Goal: Communication & Community: Connect with others

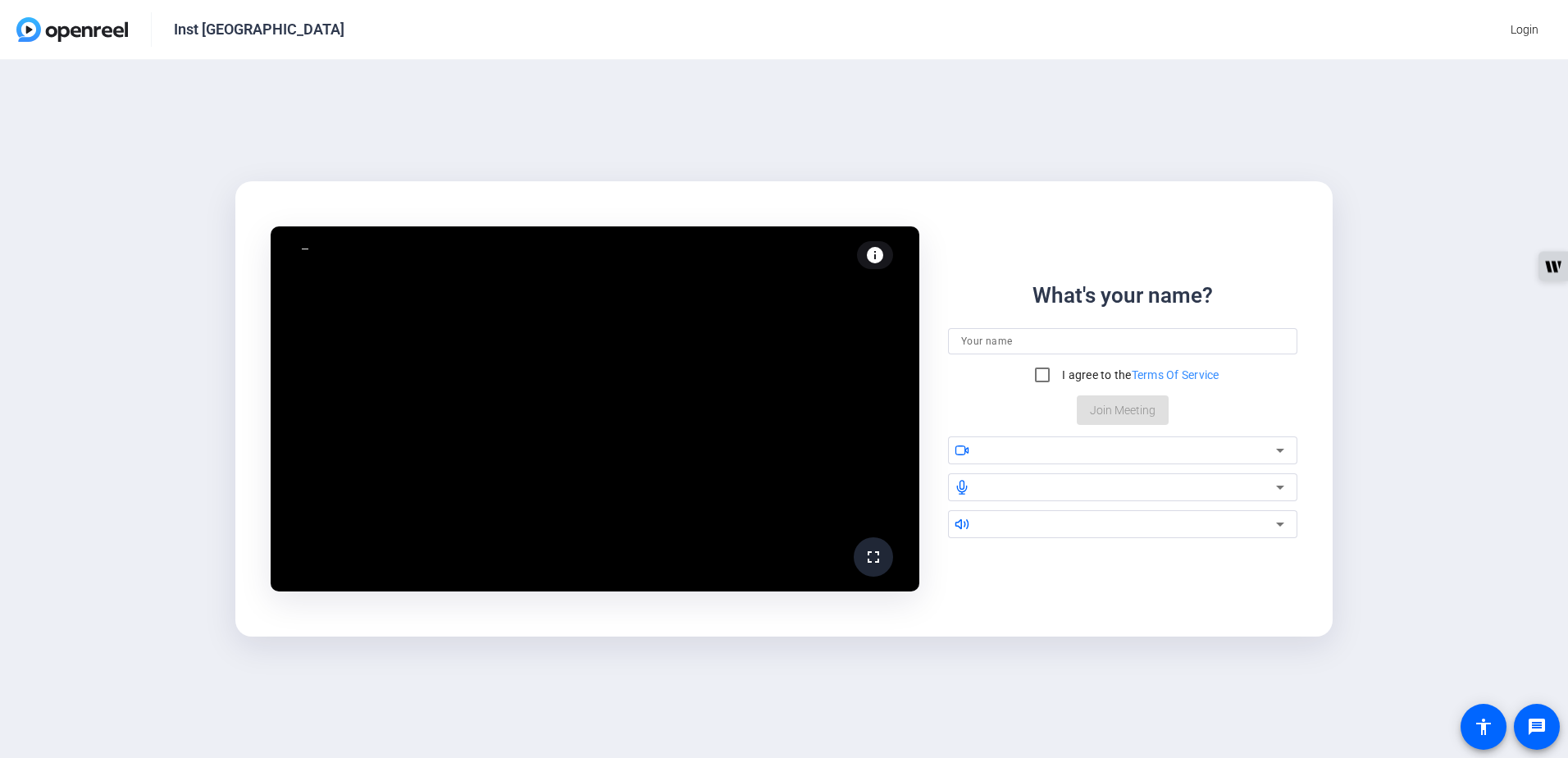
click at [1087, 344] on input at bounding box center [1123, 341] width 323 height 20
type input "[PERSON_NAME]"
click at [1038, 375] on input "I agree to the Terms Of Service" at bounding box center [1042, 375] width 33 height 33
checkbox input "true"
click at [1091, 461] on div at bounding box center [1133, 450] width 303 height 27
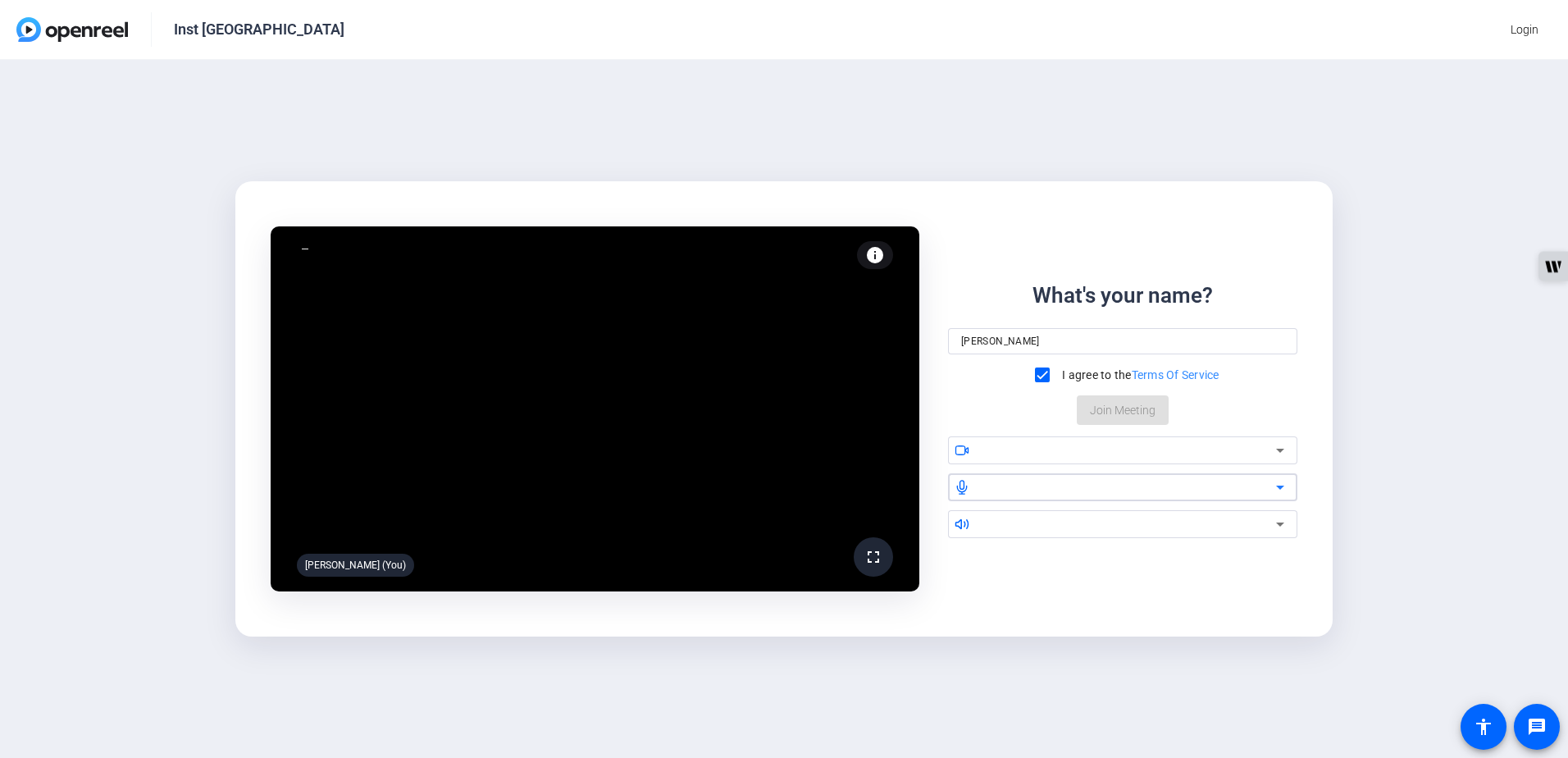
click at [1097, 484] on div at bounding box center [1128, 487] width 294 height 20
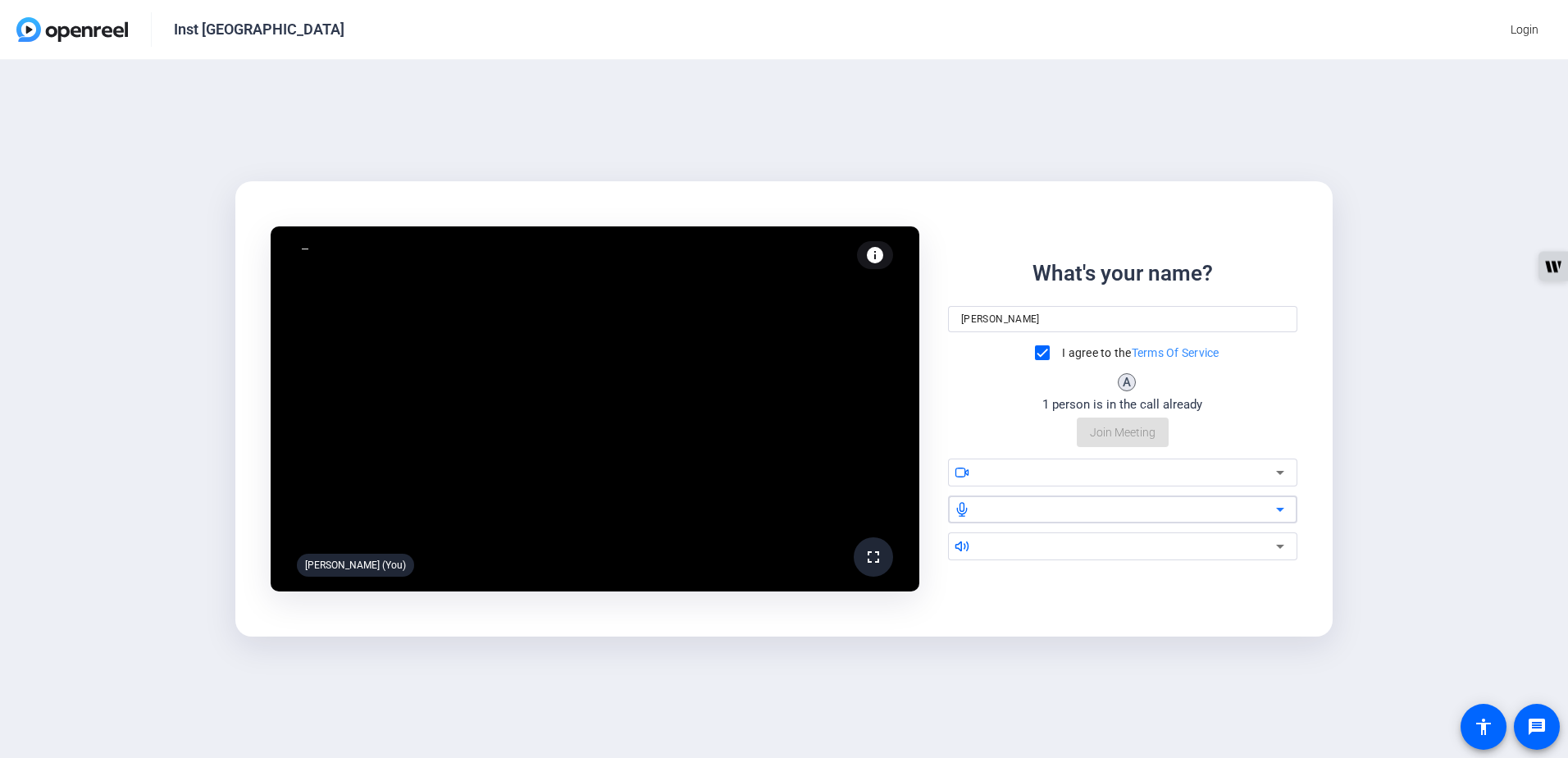
click at [1145, 422] on div "What's your name? [PERSON_NAME] I agree to the Terms Of Service A 1 person is i…" at bounding box center [1123, 352] width 349 height 190
click at [1280, 472] on icon at bounding box center [1280, 473] width 9 height 4
click at [566, 402] on video at bounding box center [595, 409] width 649 height 365
click at [1032, 549] on div at bounding box center [1128, 546] width 294 height 20
click at [1286, 542] on icon at bounding box center [1280, 546] width 20 height 20
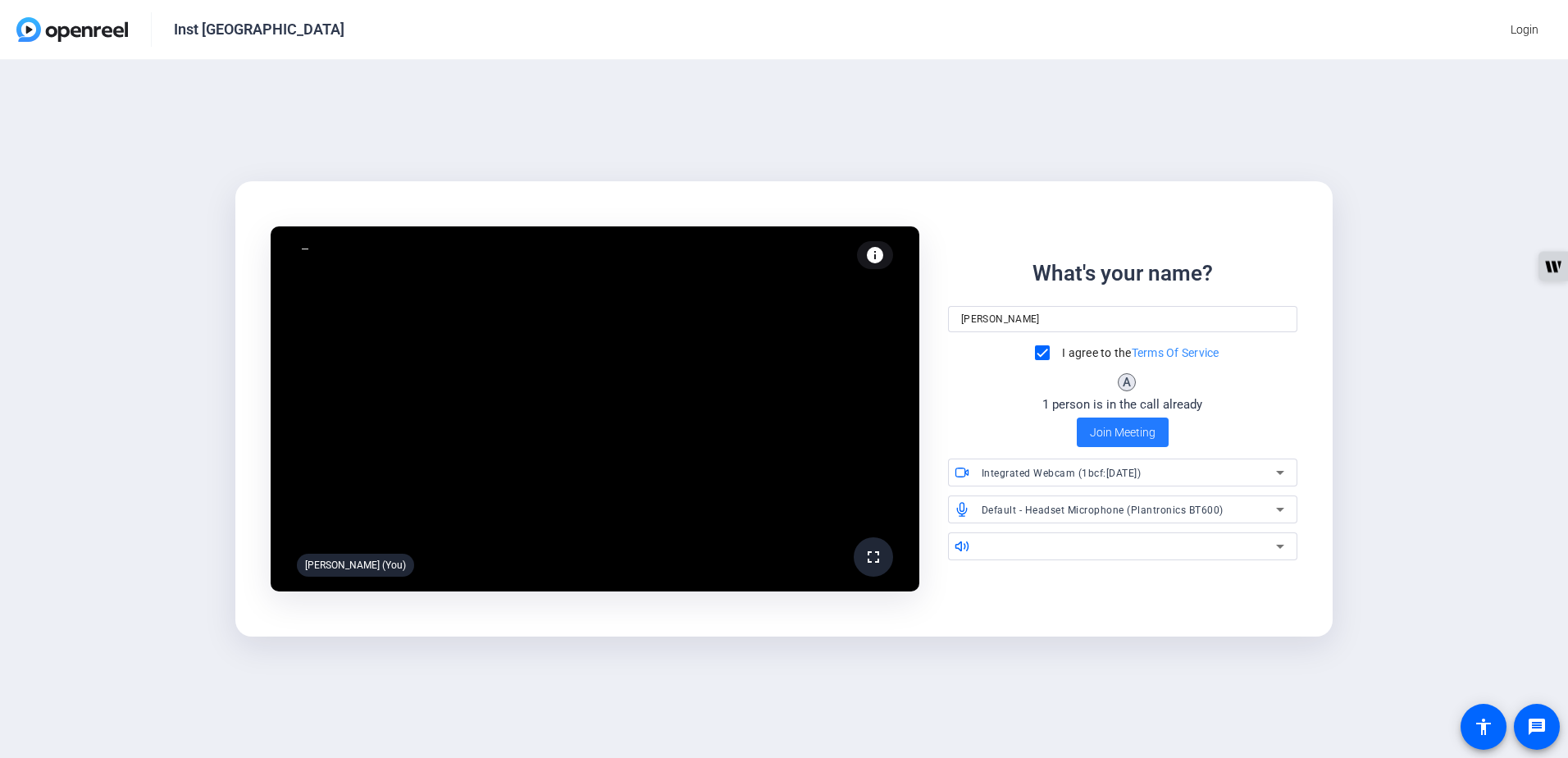
click at [1147, 442] on span at bounding box center [1123, 432] width 92 height 40
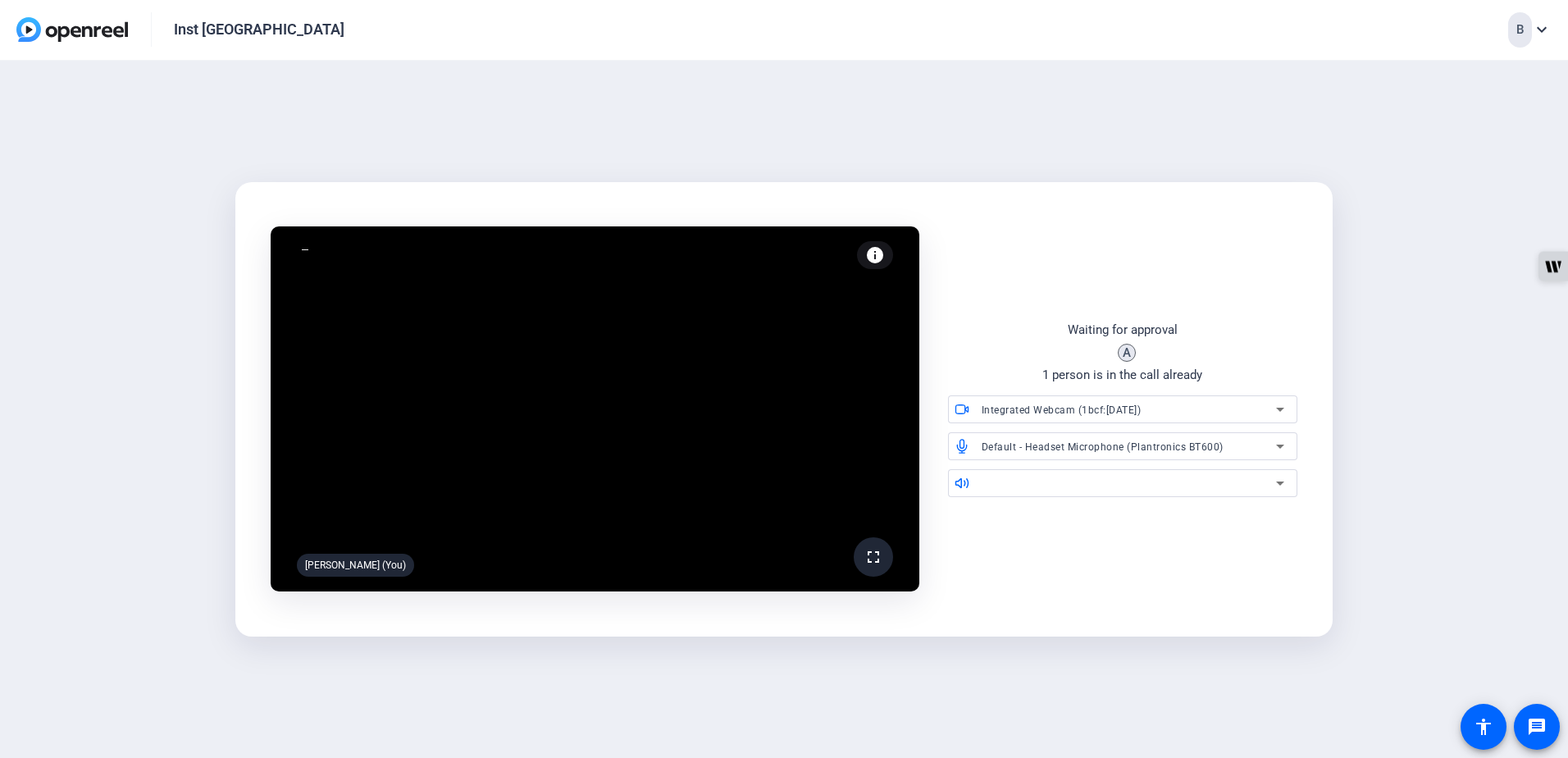
click at [1284, 483] on icon at bounding box center [1280, 483] width 20 height 20
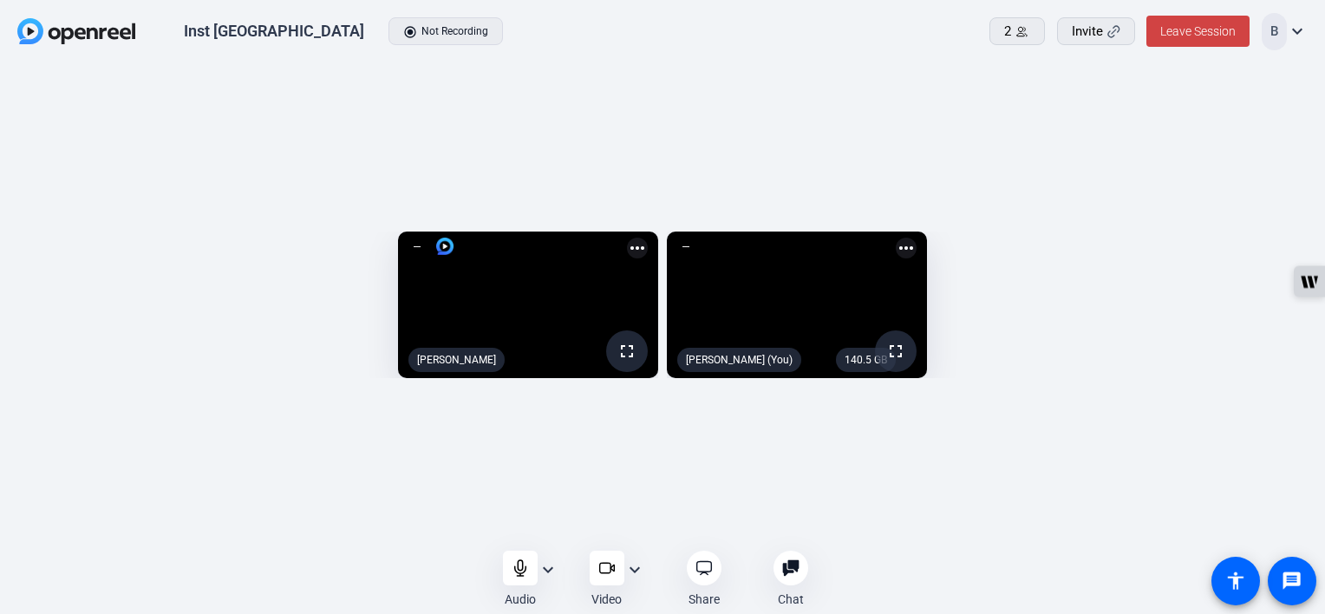
click at [546, 566] on mat-icon "expand_more" at bounding box center [548, 569] width 21 height 21
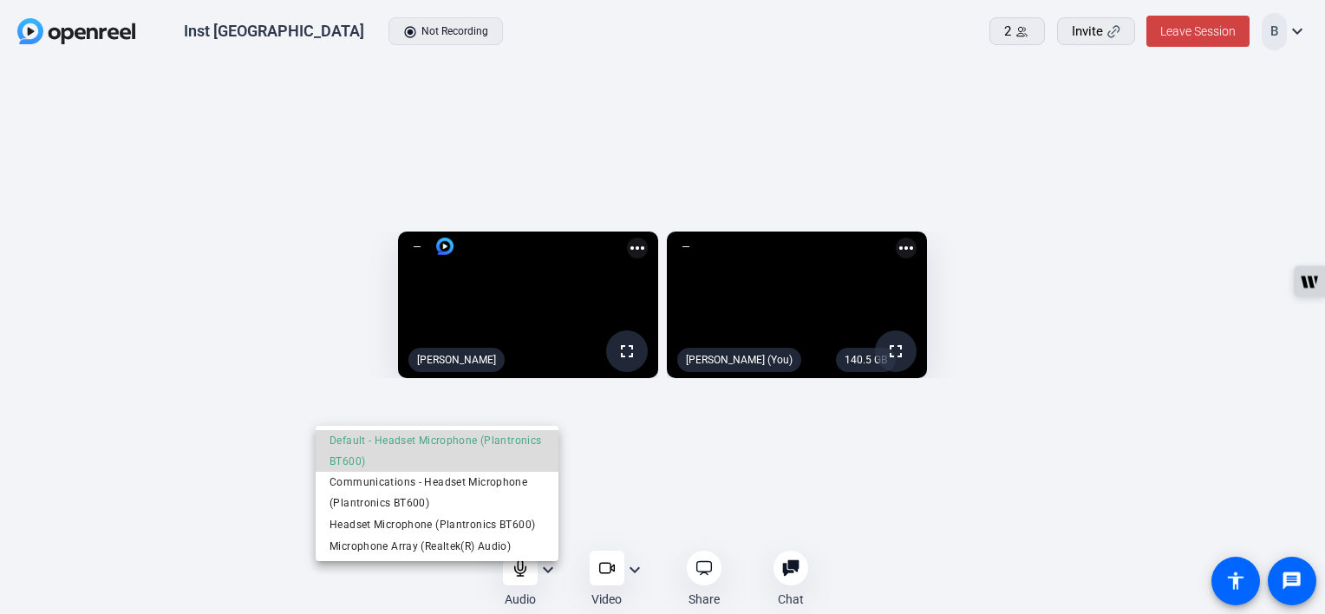
click at [467, 453] on span "Default - Headset Microphone (Plantronics BT600)" at bounding box center [437, 451] width 215 height 42
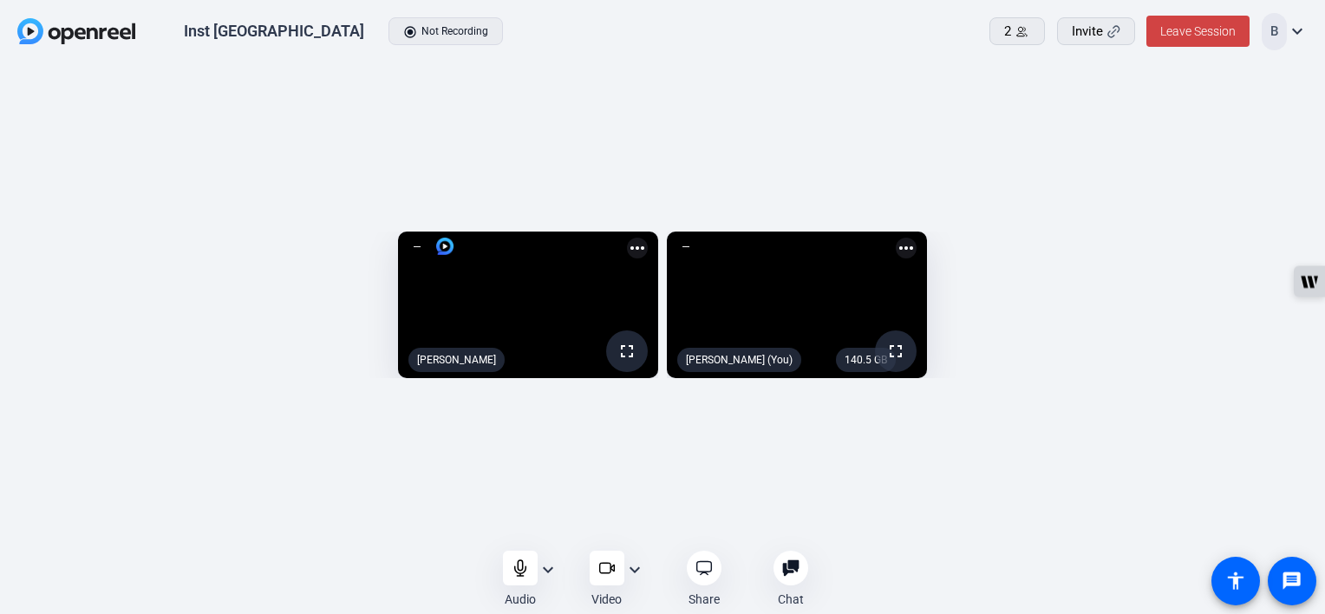
click at [553, 565] on mat-icon "expand_more" at bounding box center [548, 569] width 21 height 21
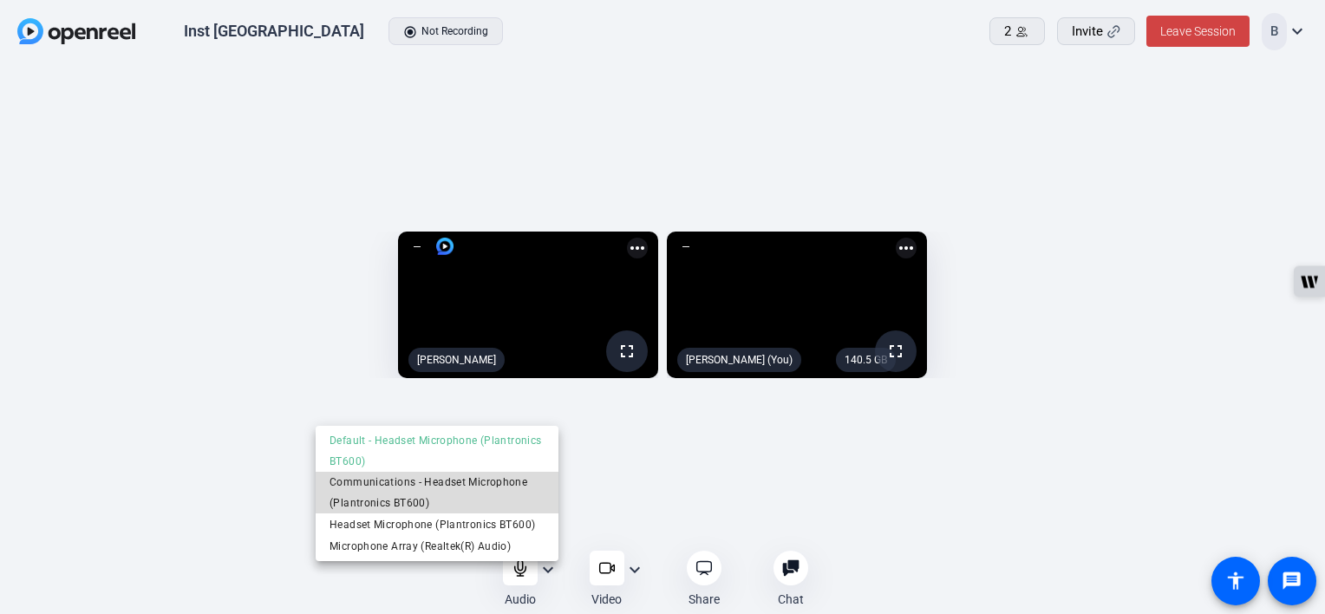
click at [479, 493] on span "Communications - Headset Microphone (Plantronics BT600)" at bounding box center [437, 493] width 215 height 42
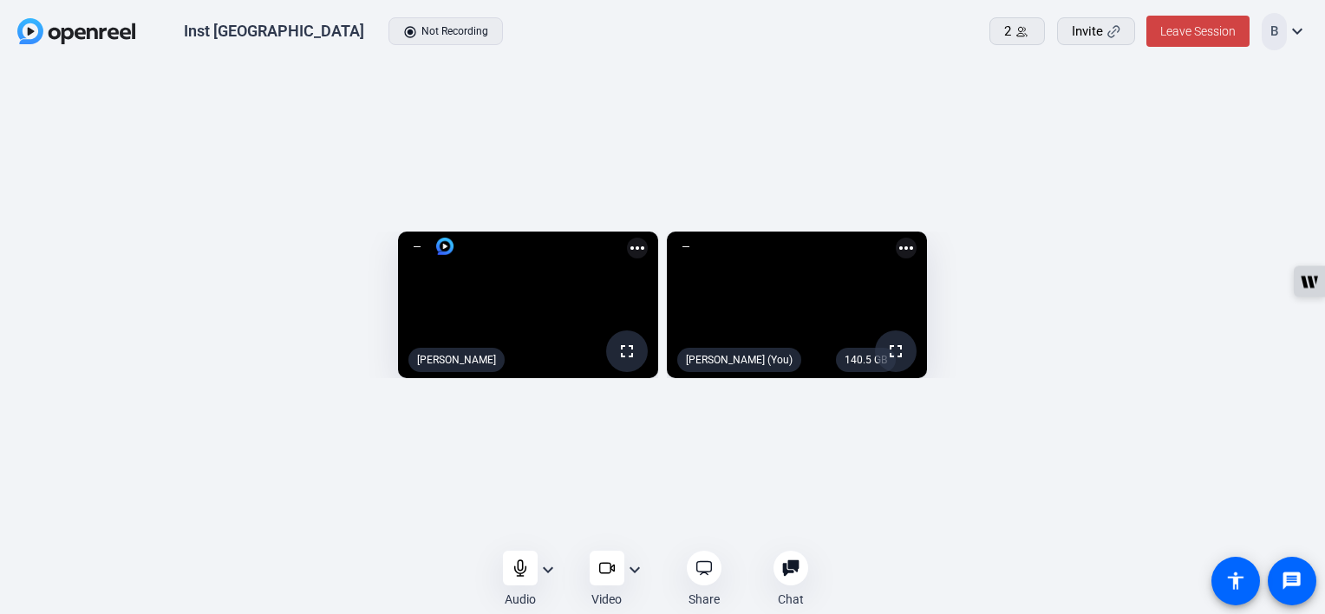
click at [552, 572] on mat-icon "expand_more" at bounding box center [548, 569] width 21 height 21
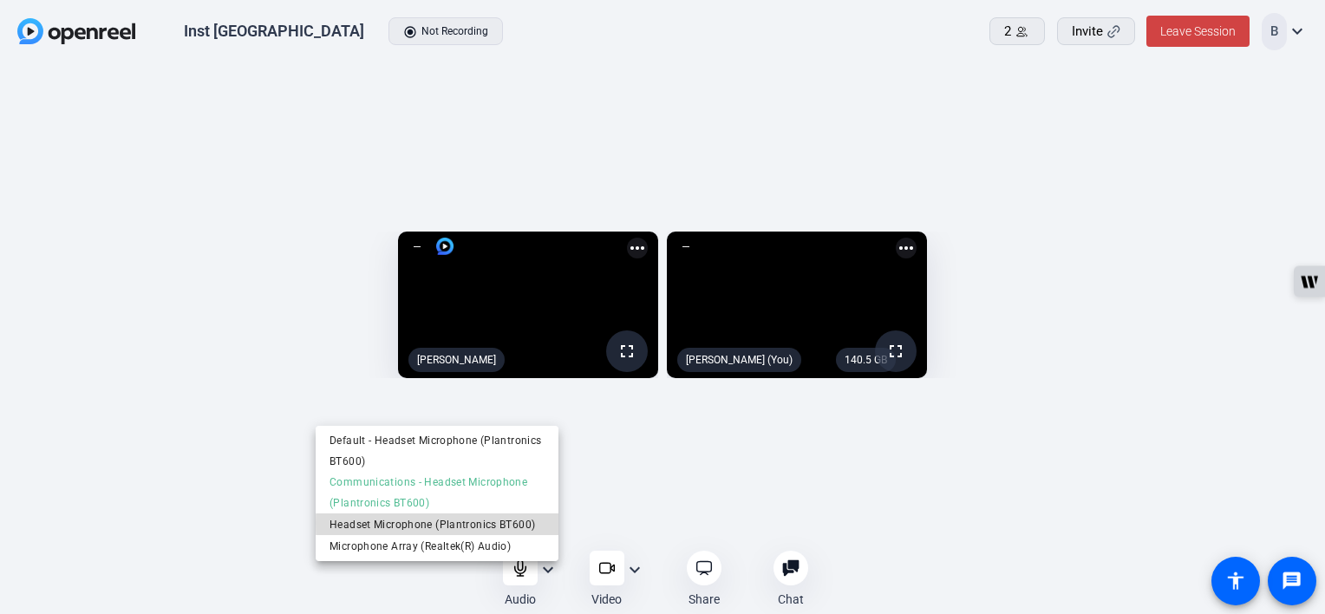
click at [524, 524] on span "Headset Microphone (Plantronics BT600)" at bounding box center [437, 524] width 215 height 21
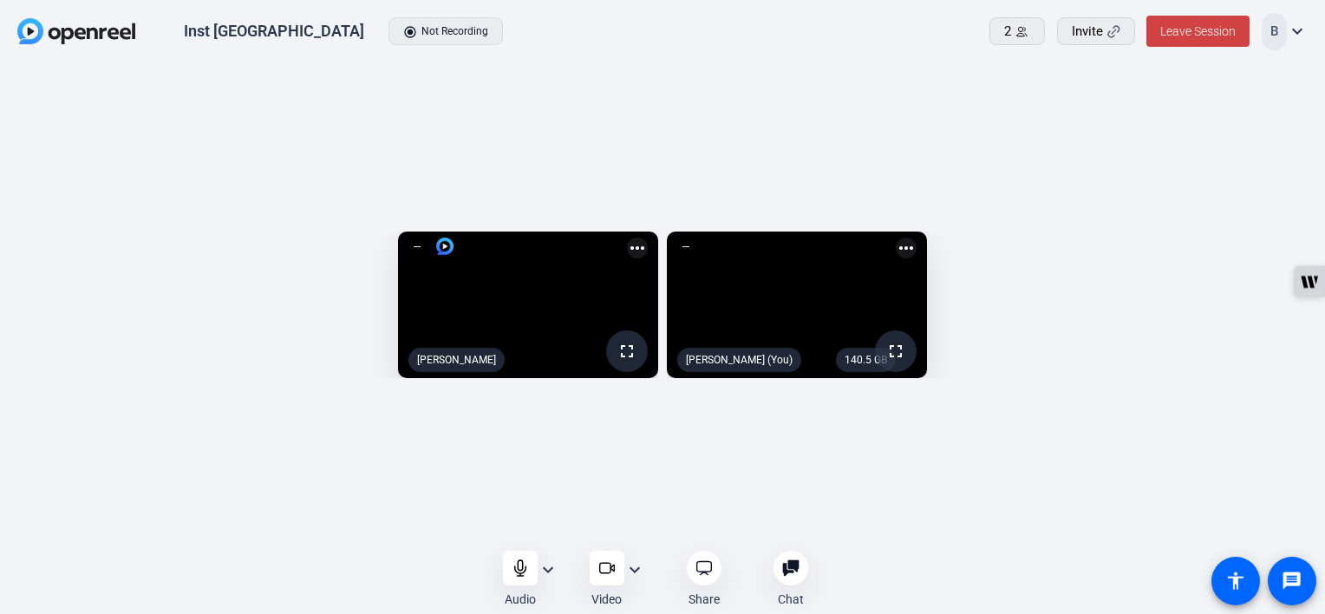
click at [1297, 32] on mat-icon "expand_more" at bounding box center [1297, 31] width 21 height 21
click at [985, 97] on div at bounding box center [662, 307] width 1325 height 614
click at [539, 569] on mat-icon "expand_more" at bounding box center [548, 569] width 21 height 21
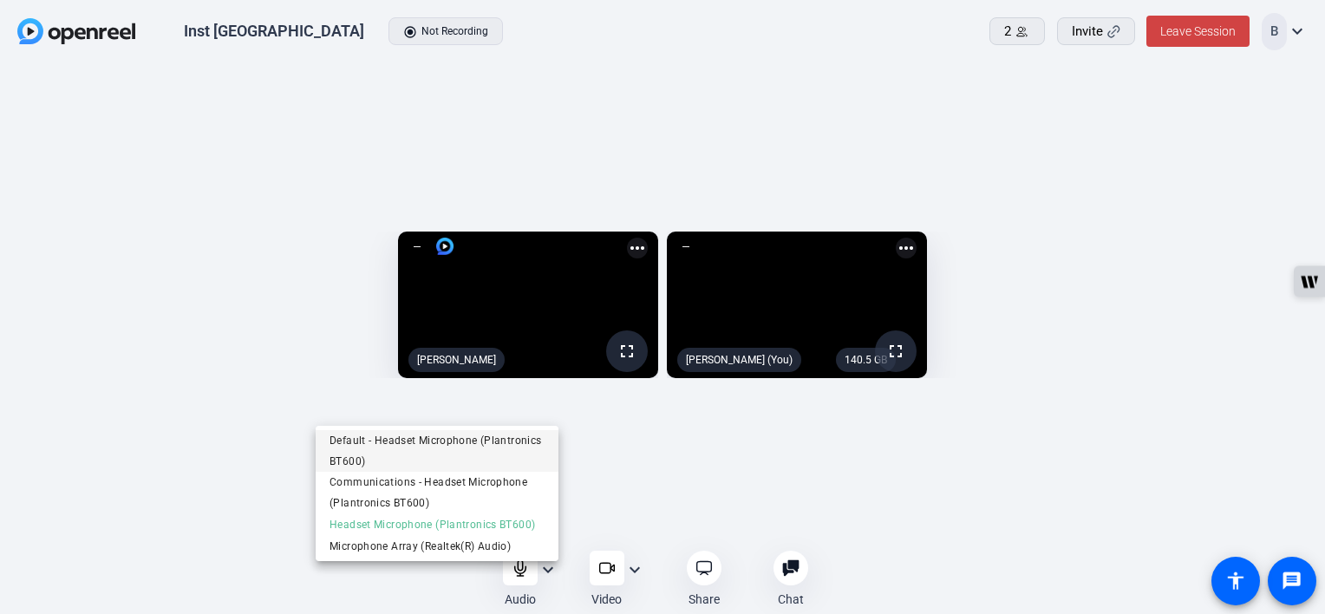
click at [397, 461] on span "Default - Headset Microphone (Plantronics BT600)" at bounding box center [437, 451] width 215 height 42
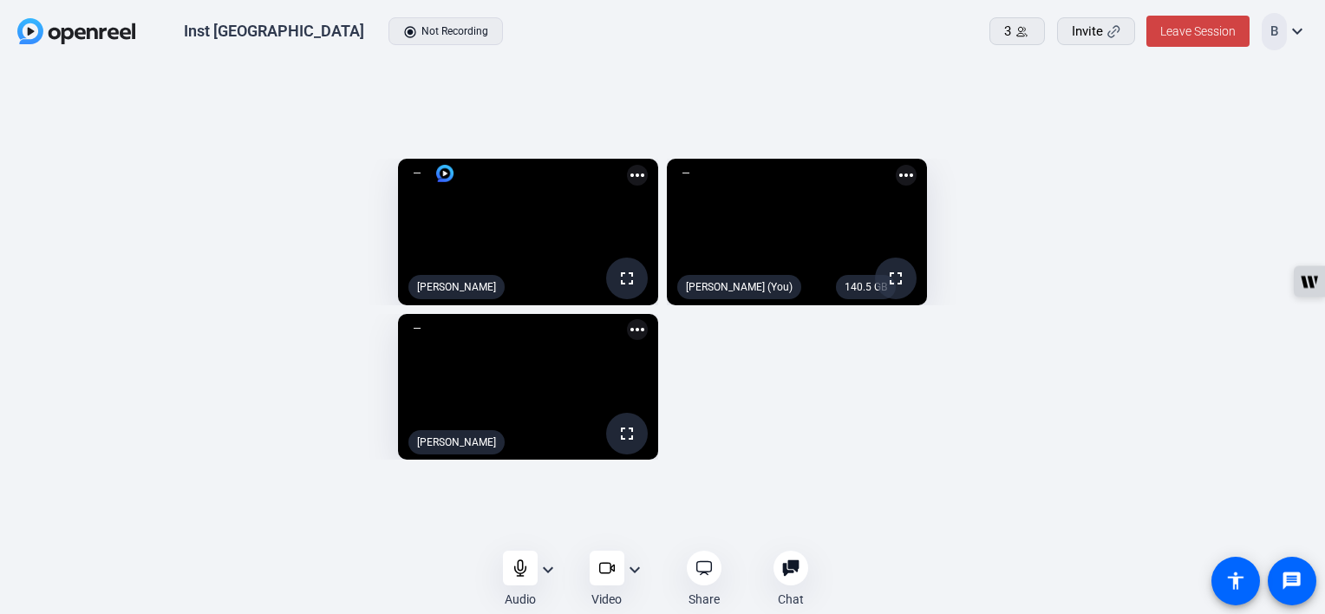
click at [917, 165] on mat-icon "more_horiz" at bounding box center [906, 175] width 21 height 21
click at [1092, 111] on div at bounding box center [662, 307] width 1325 height 614
click at [544, 562] on mat-icon "expand_more" at bounding box center [548, 569] width 21 height 21
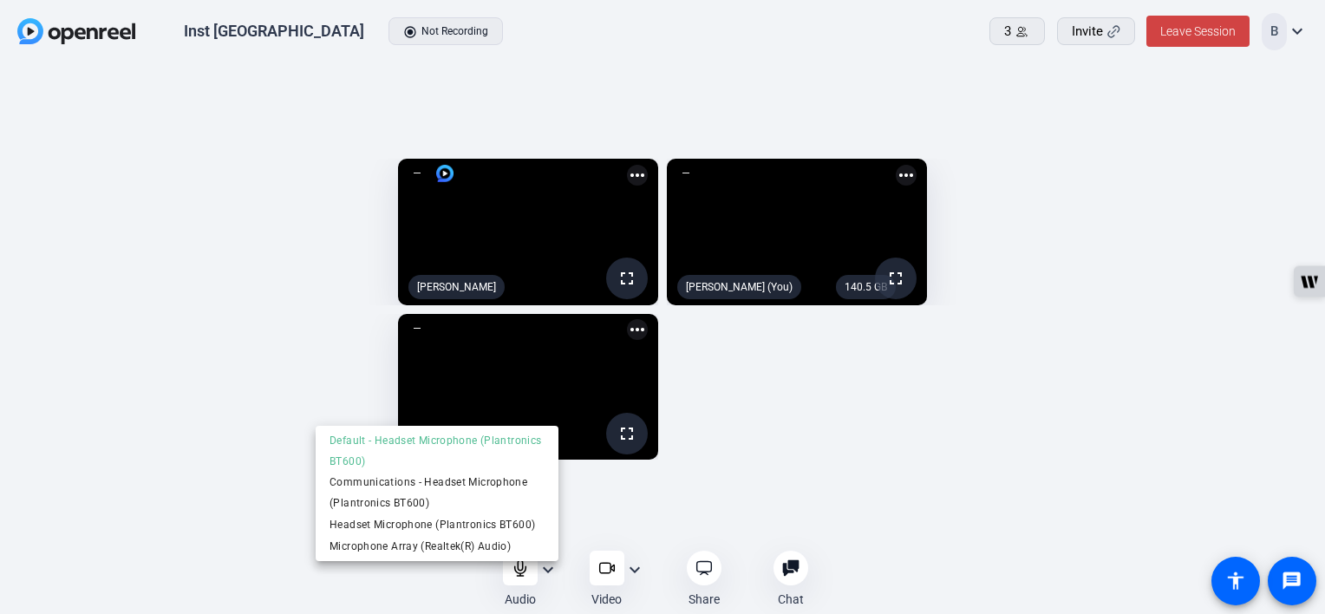
click at [176, 504] on div at bounding box center [662, 307] width 1325 height 614
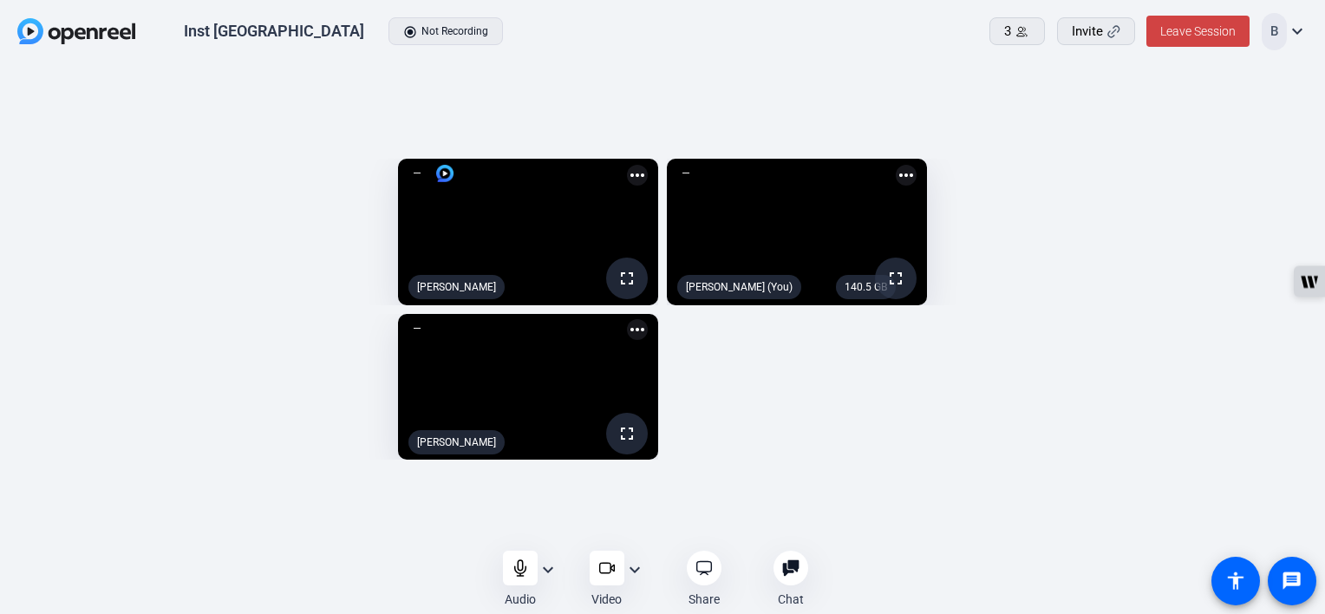
click at [917, 165] on mat-icon "more_horiz" at bounding box center [906, 175] width 21 height 21
click at [1029, 107] on div at bounding box center [662, 307] width 1325 height 614
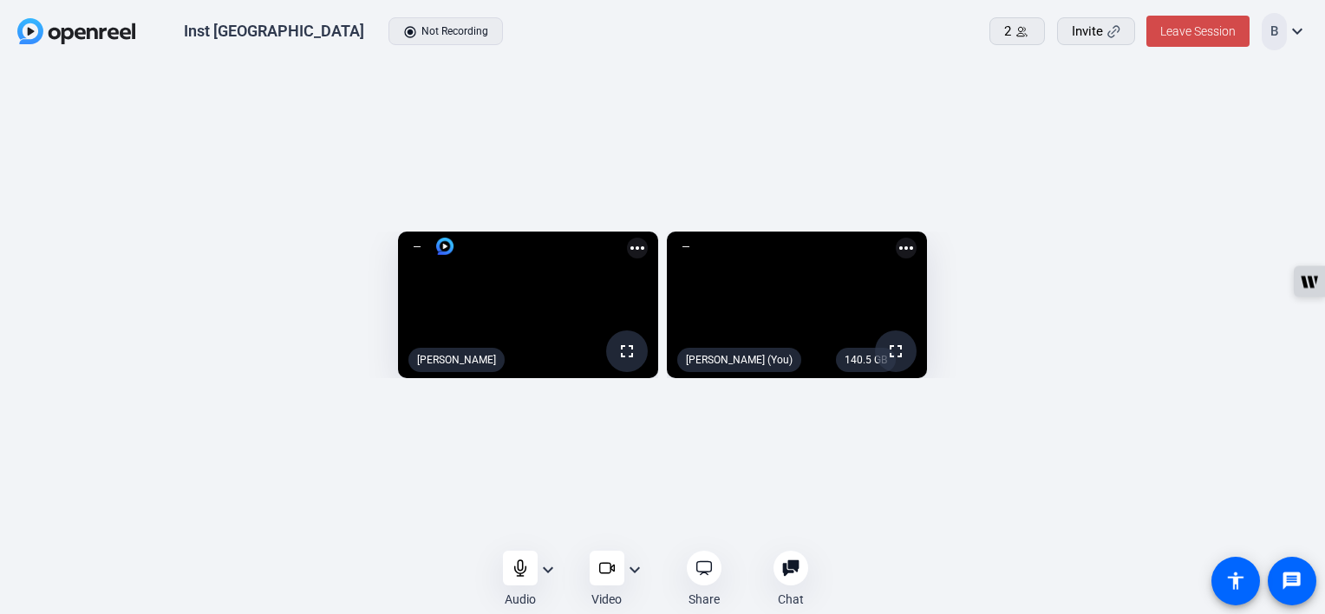
click at [1193, 36] on span "Leave Session" at bounding box center [1197, 31] width 75 height 14
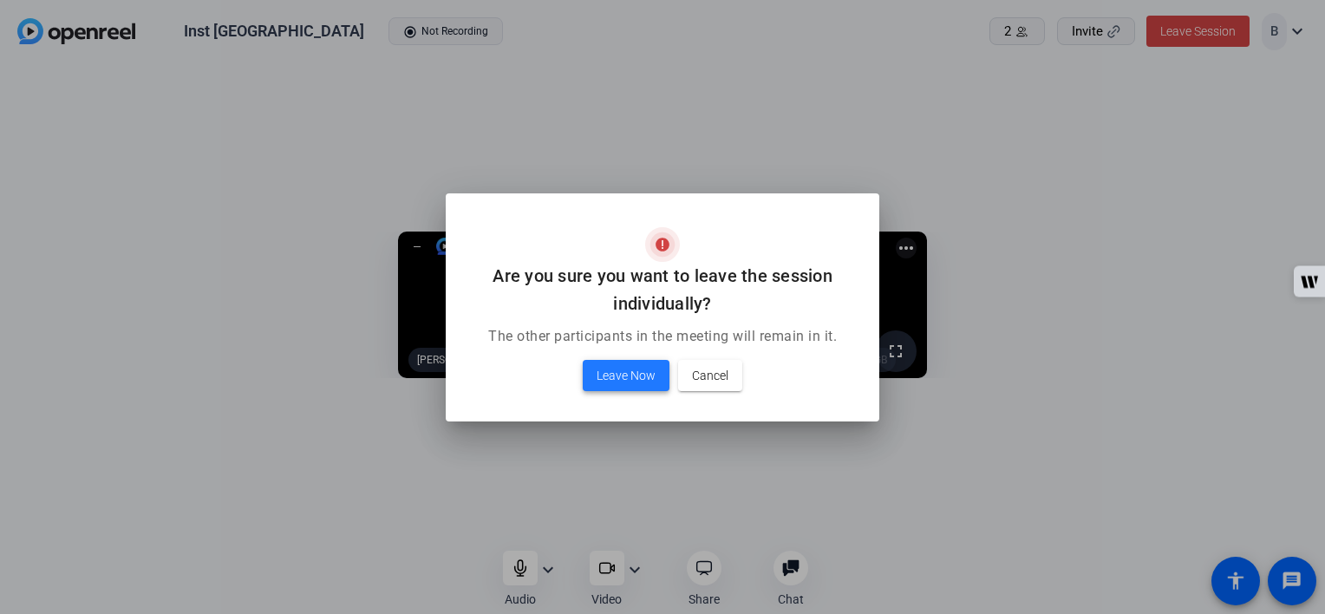
click at [617, 381] on span "Leave Now" at bounding box center [626, 375] width 59 height 21
